Goal: Task Accomplishment & Management: Use online tool/utility

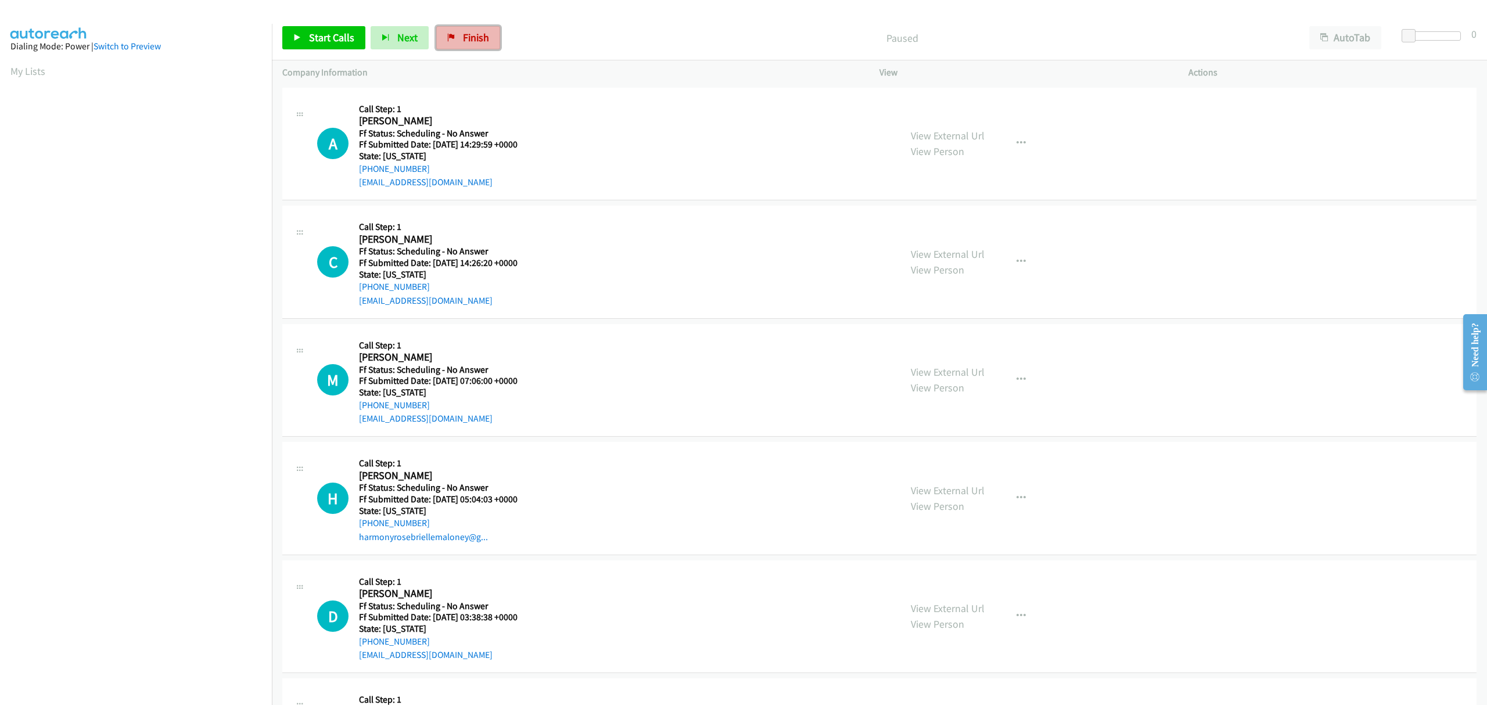
click at [473, 45] on link "Finish" at bounding box center [468, 37] width 64 height 23
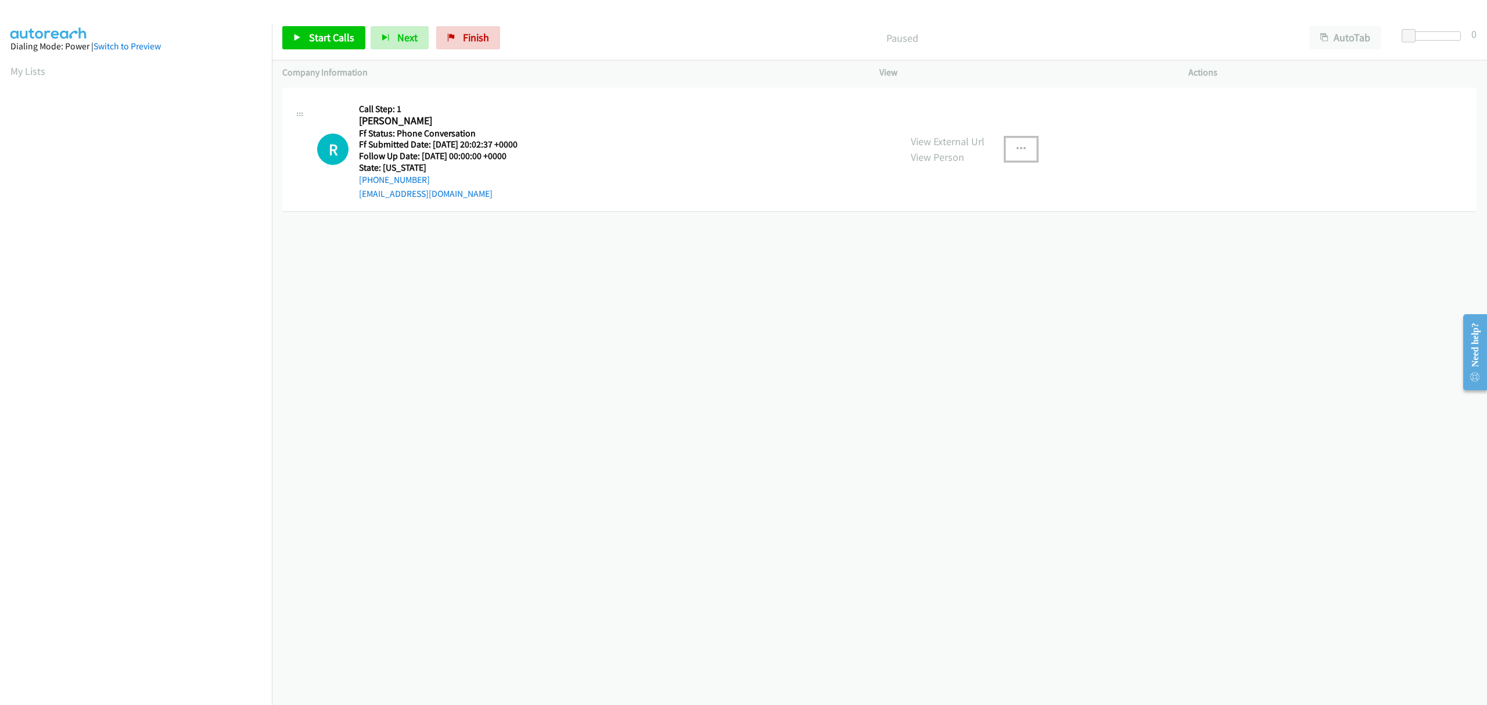
click at [1018, 149] on icon "button" at bounding box center [1021, 149] width 9 height 9
click at [934, 248] on link "Add to do not call list" at bounding box center [959, 248] width 155 height 23
click at [476, 37] on span "Finish" at bounding box center [476, 37] width 26 height 13
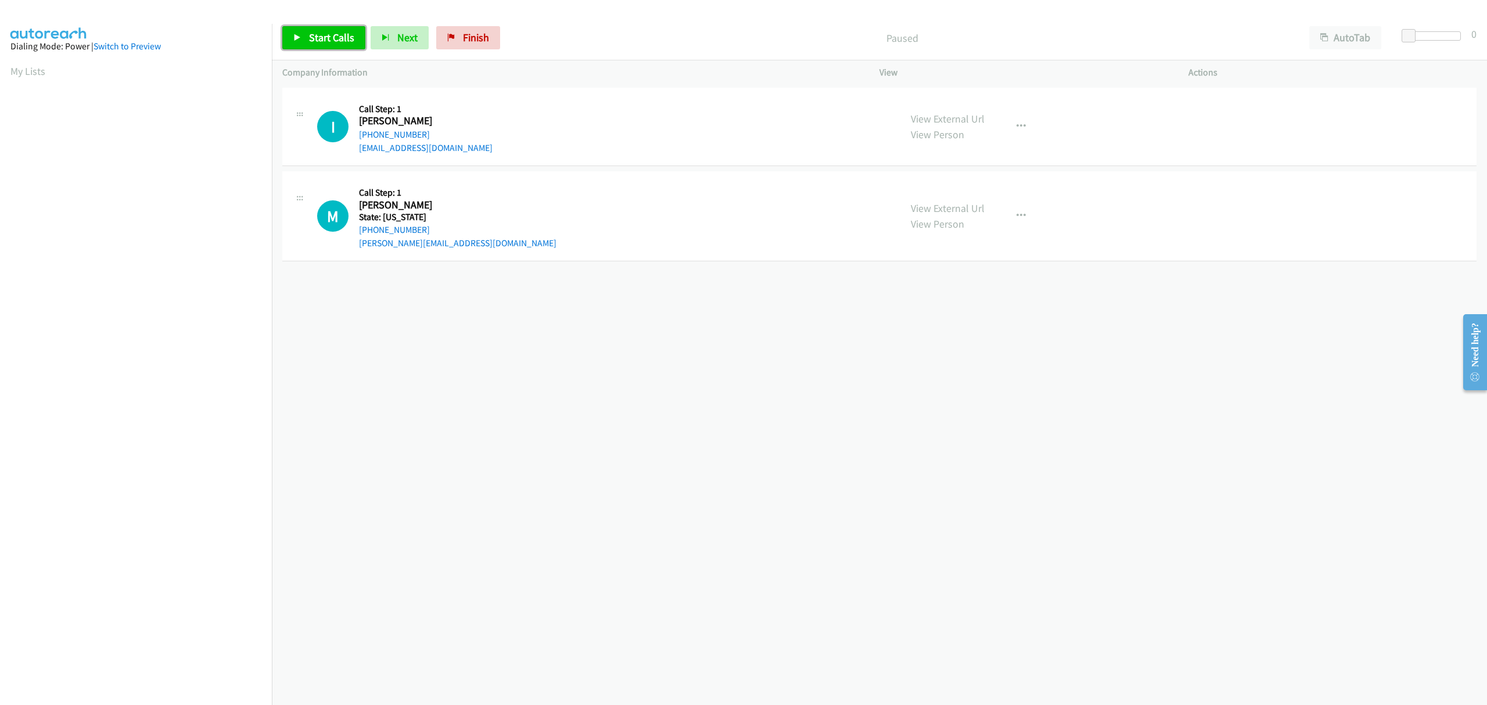
click at [319, 38] on span "Start Calls" at bounding box center [331, 37] width 45 height 13
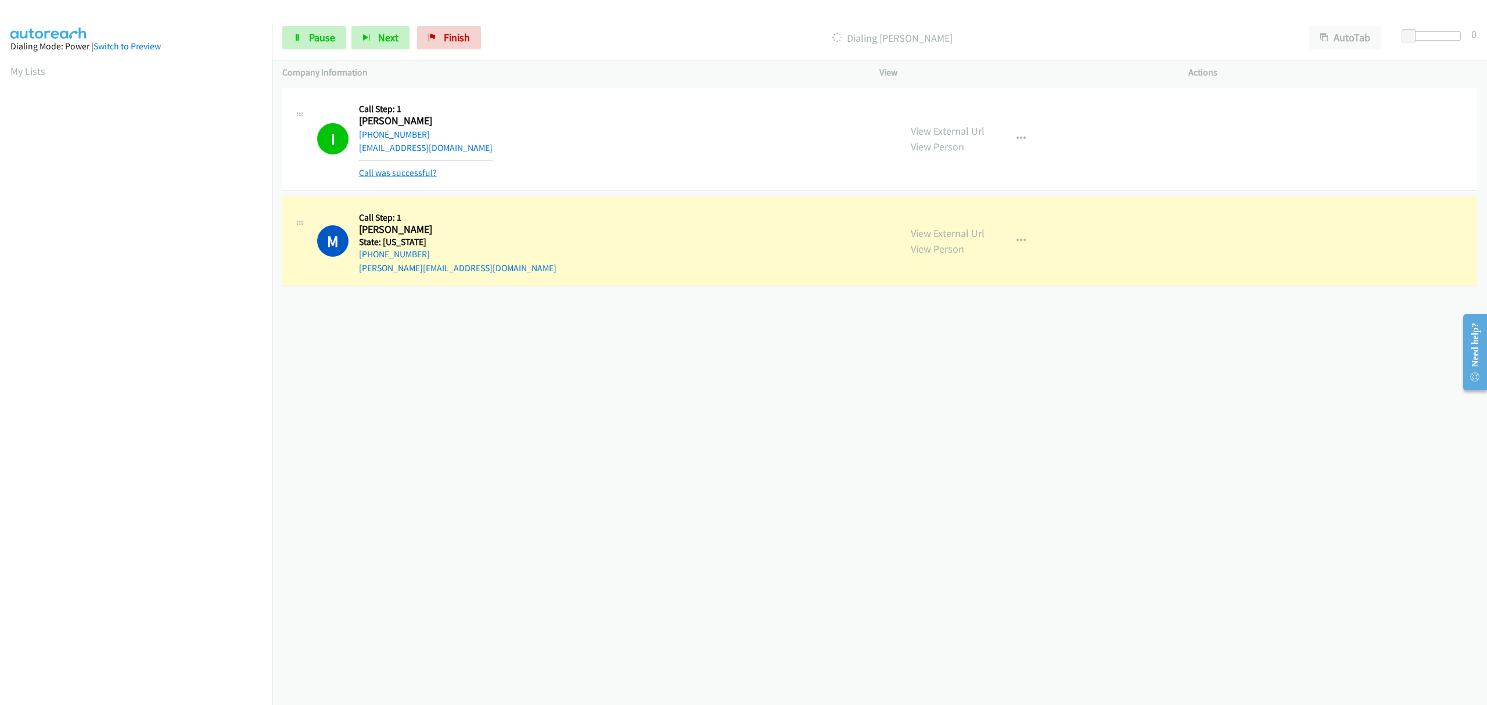
click at [379, 171] on link "Call was successful?" at bounding box center [398, 172] width 78 height 11
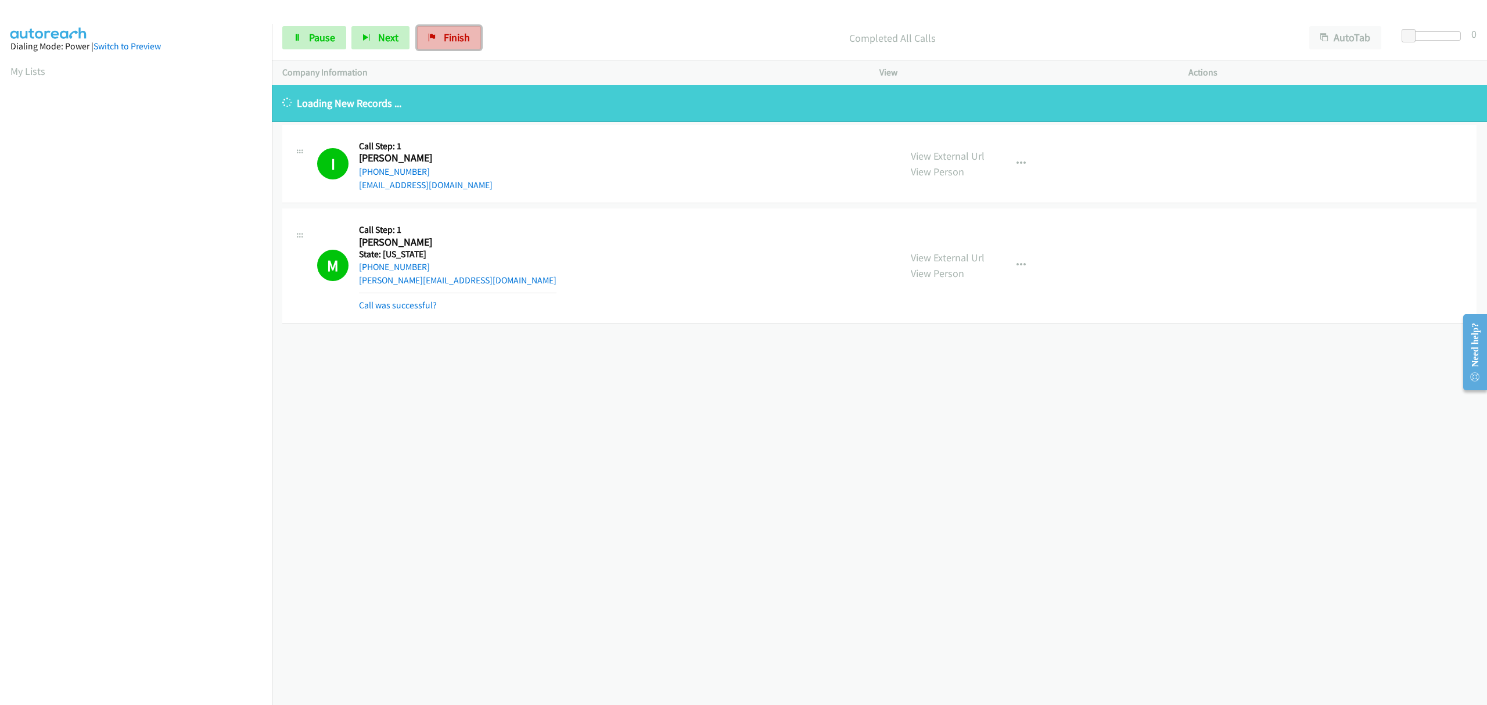
click at [432, 35] on icon at bounding box center [432, 38] width 8 height 8
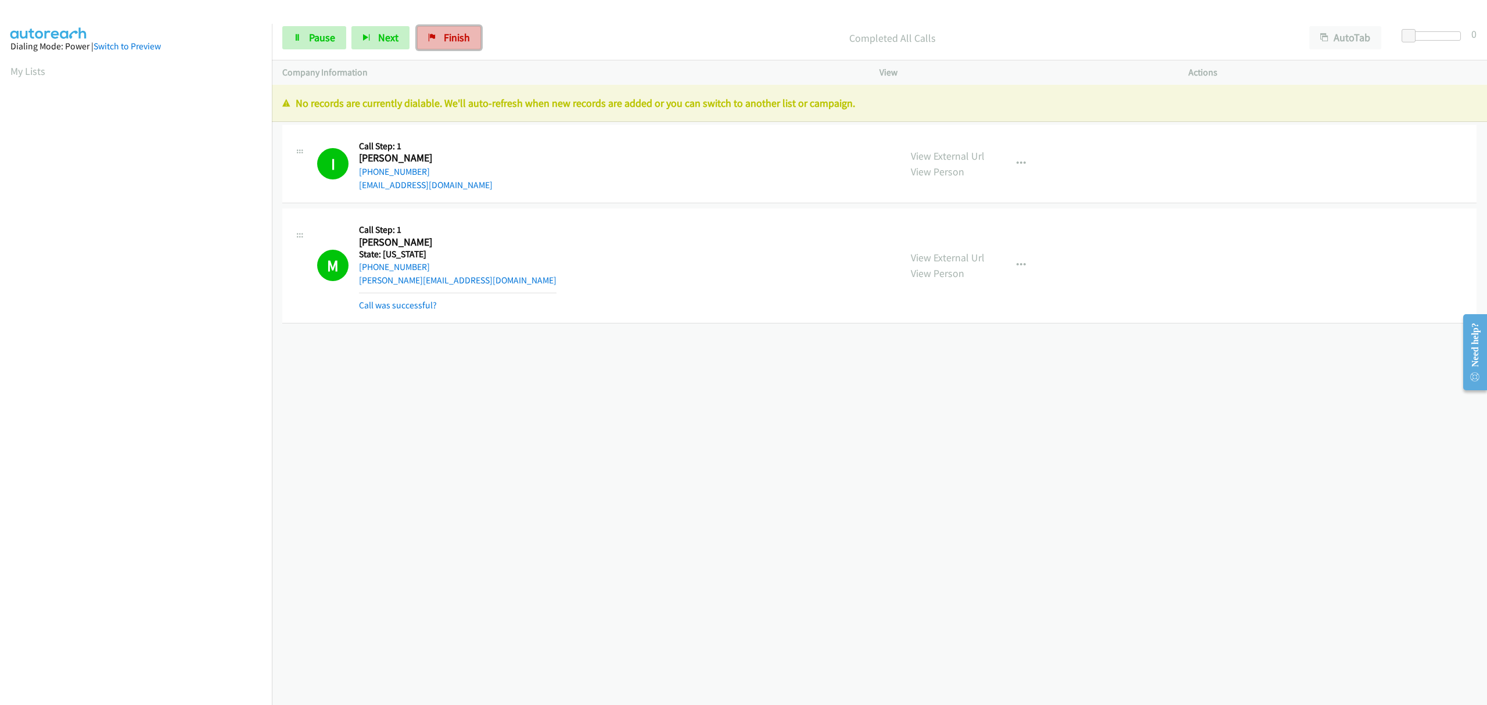
click at [451, 36] on span "Finish" at bounding box center [457, 37] width 26 height 13
